Goal: Navigation & Orientation: Find specific page/section

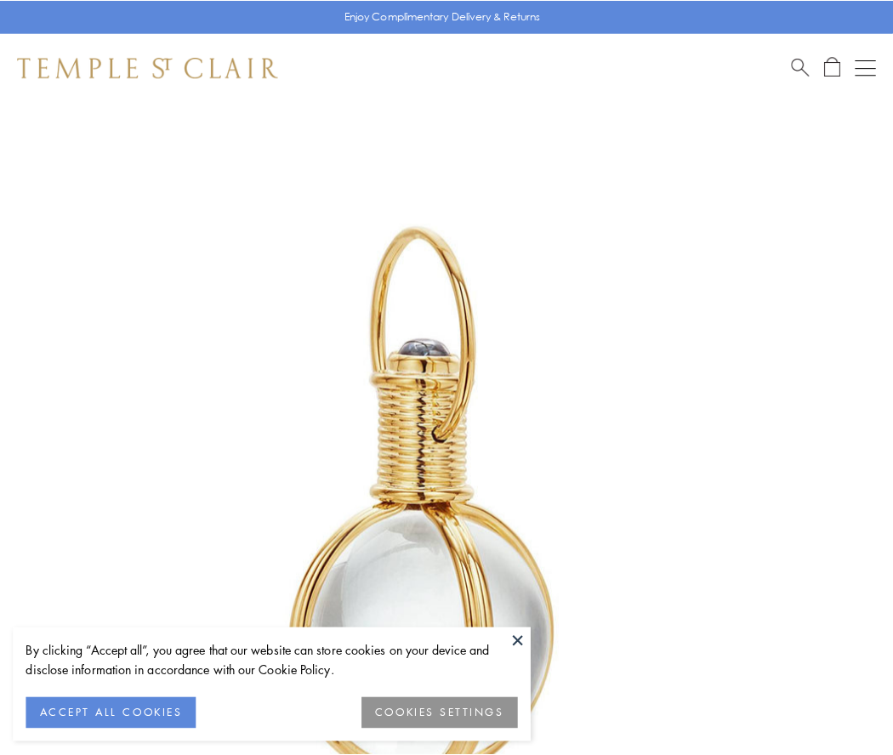
scroll to position [444, 0]
